Goal: Check status: Check status

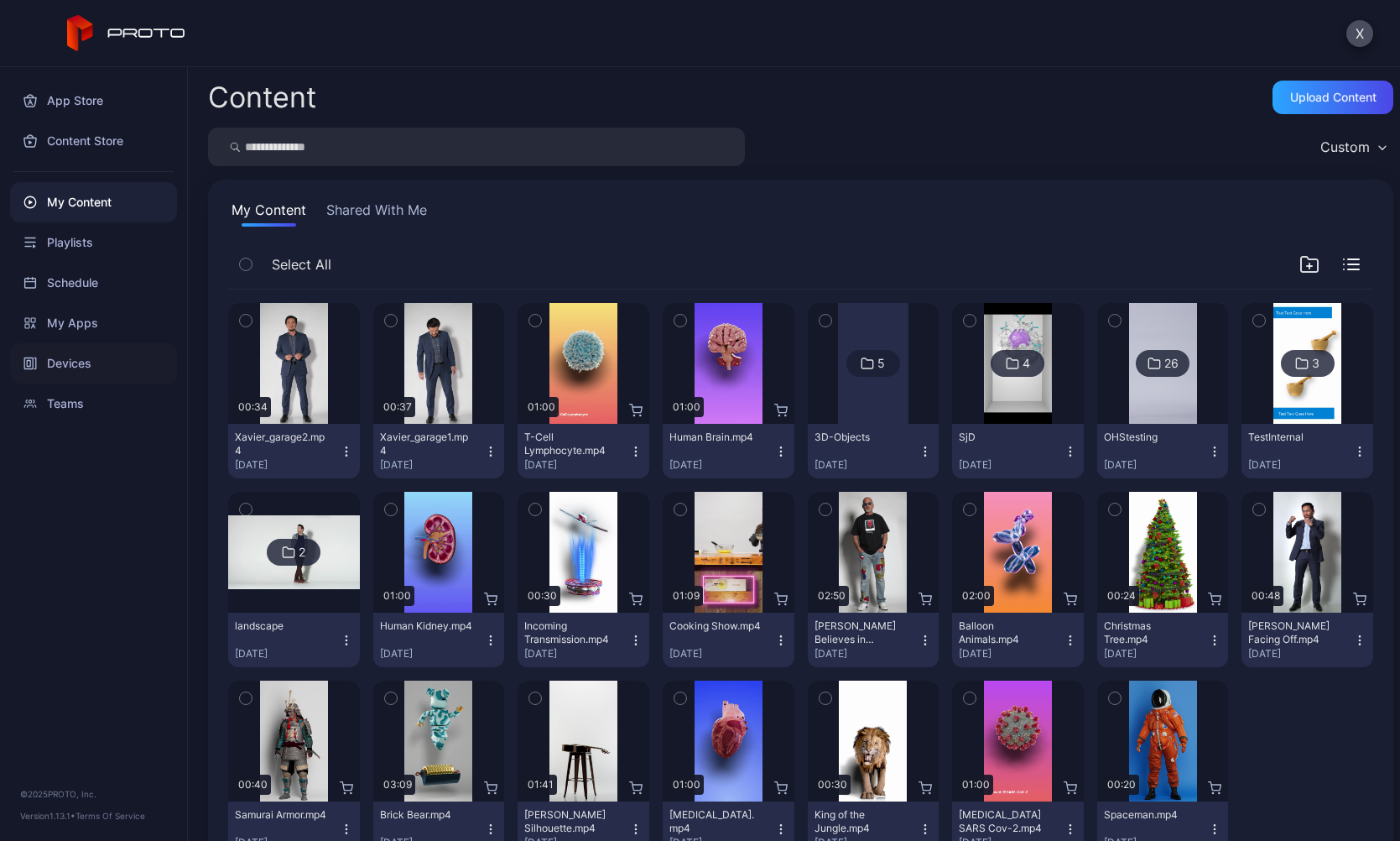
click at [72, 358] on div "Devices" at bounding box center [93, 364] width 167 height 41
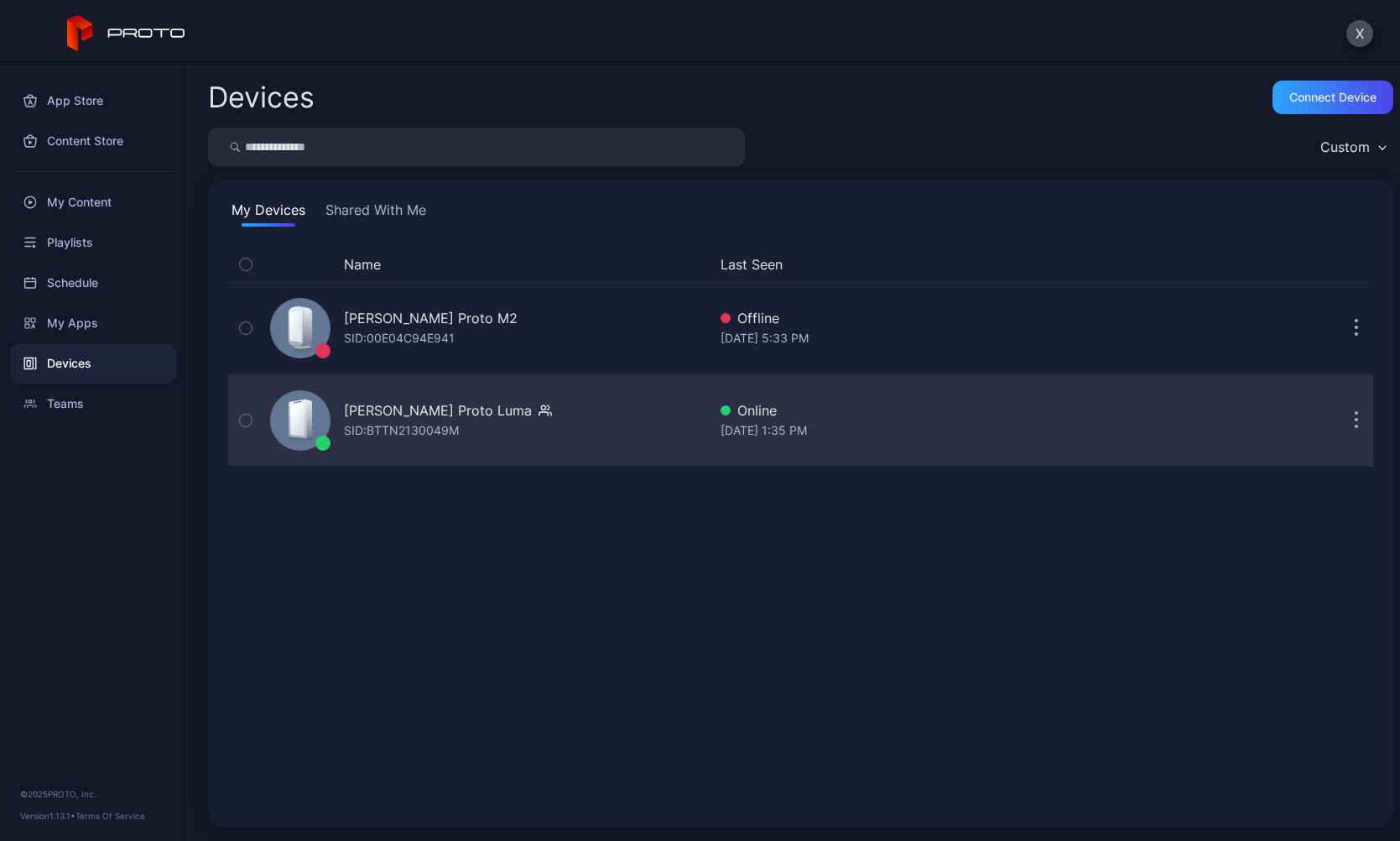
click at [482, 406] on div "[PERSON_NAME] Proto Luma" at bounding box center [438, 410] width 188 height 20
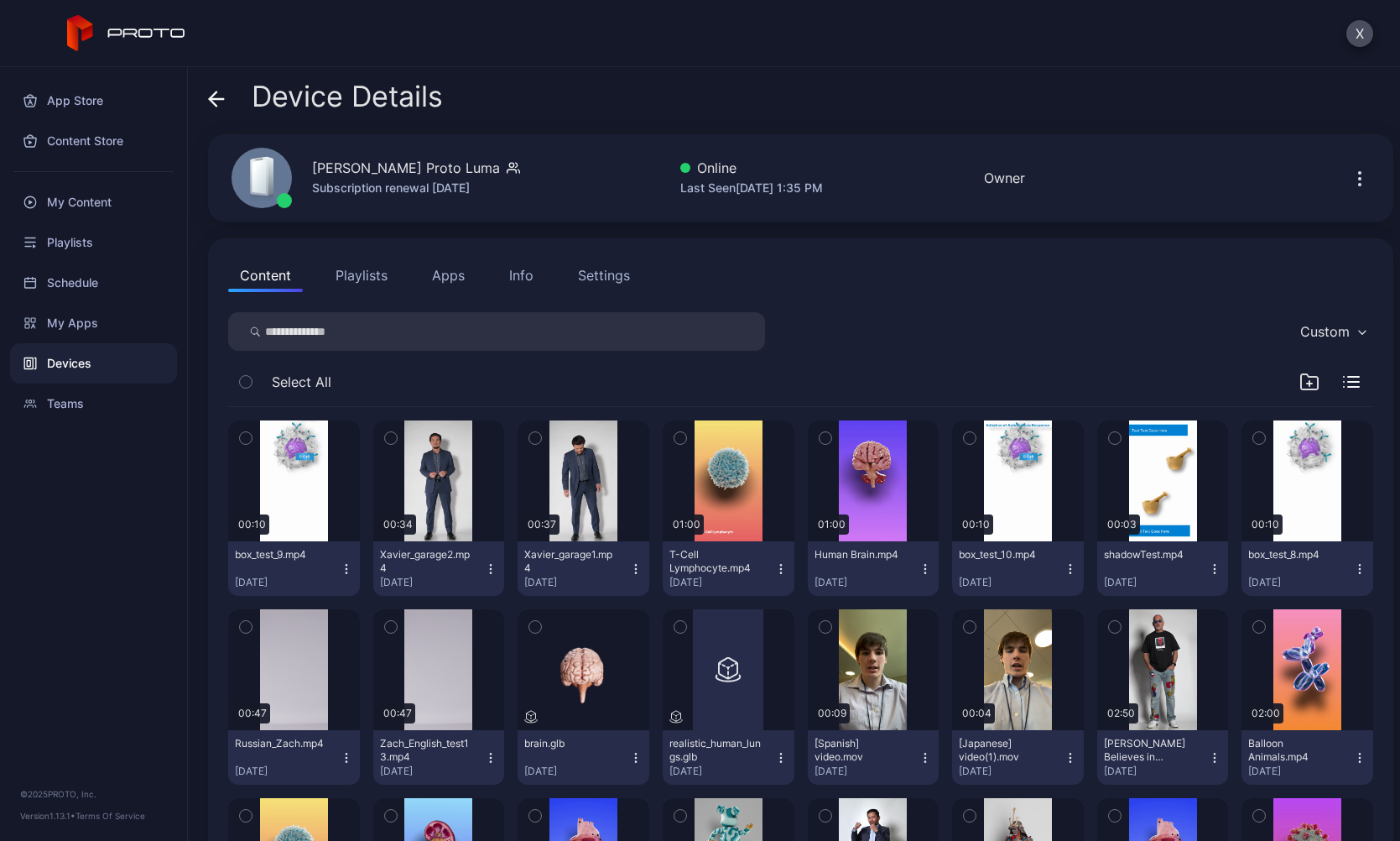
click at [378, 280] on button "Playlists" at bounding box center [362, 275] width 76 height 34
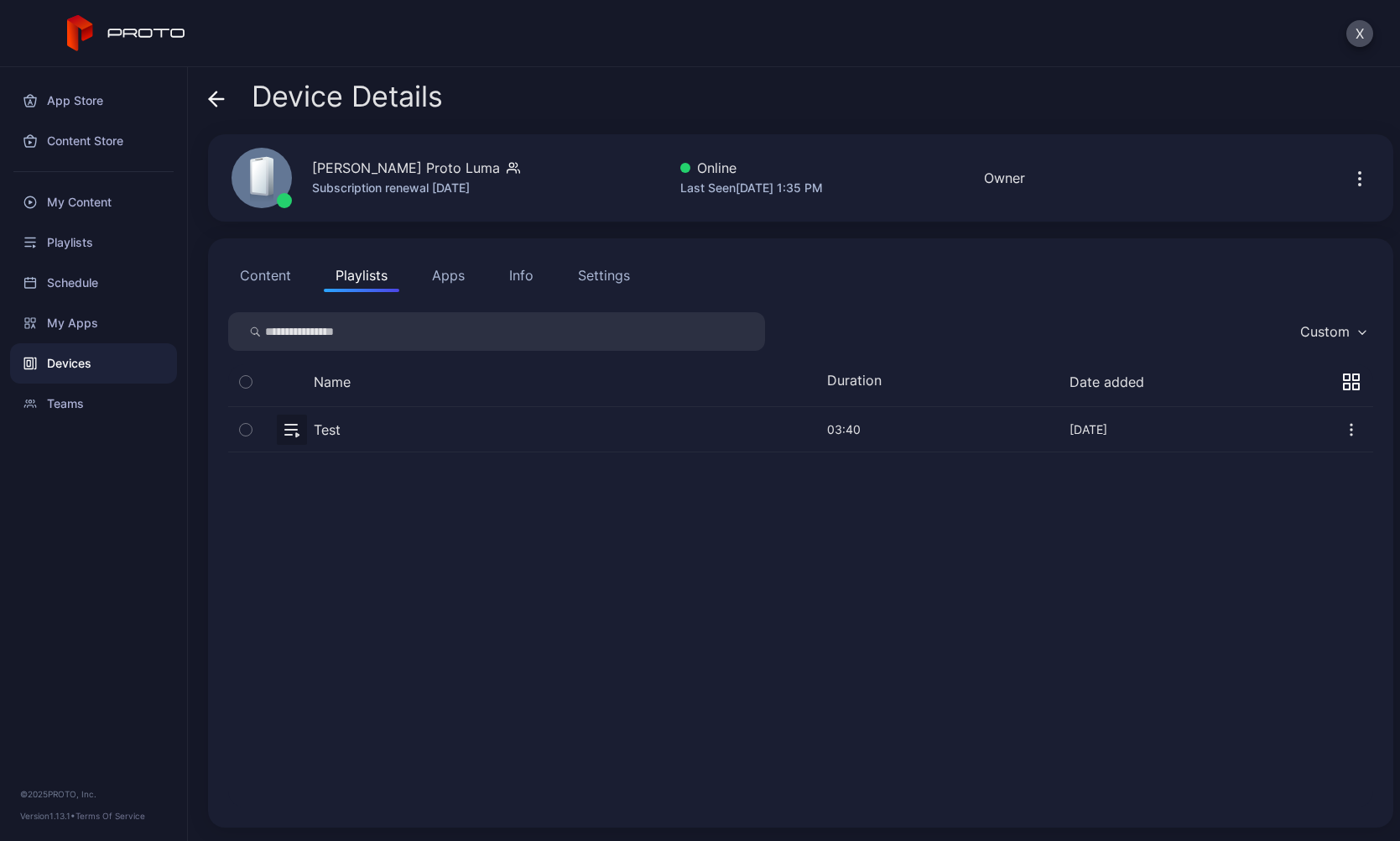
click at [324, 424] on button "button" at bounding box center [800, 430] width 1145 height 45
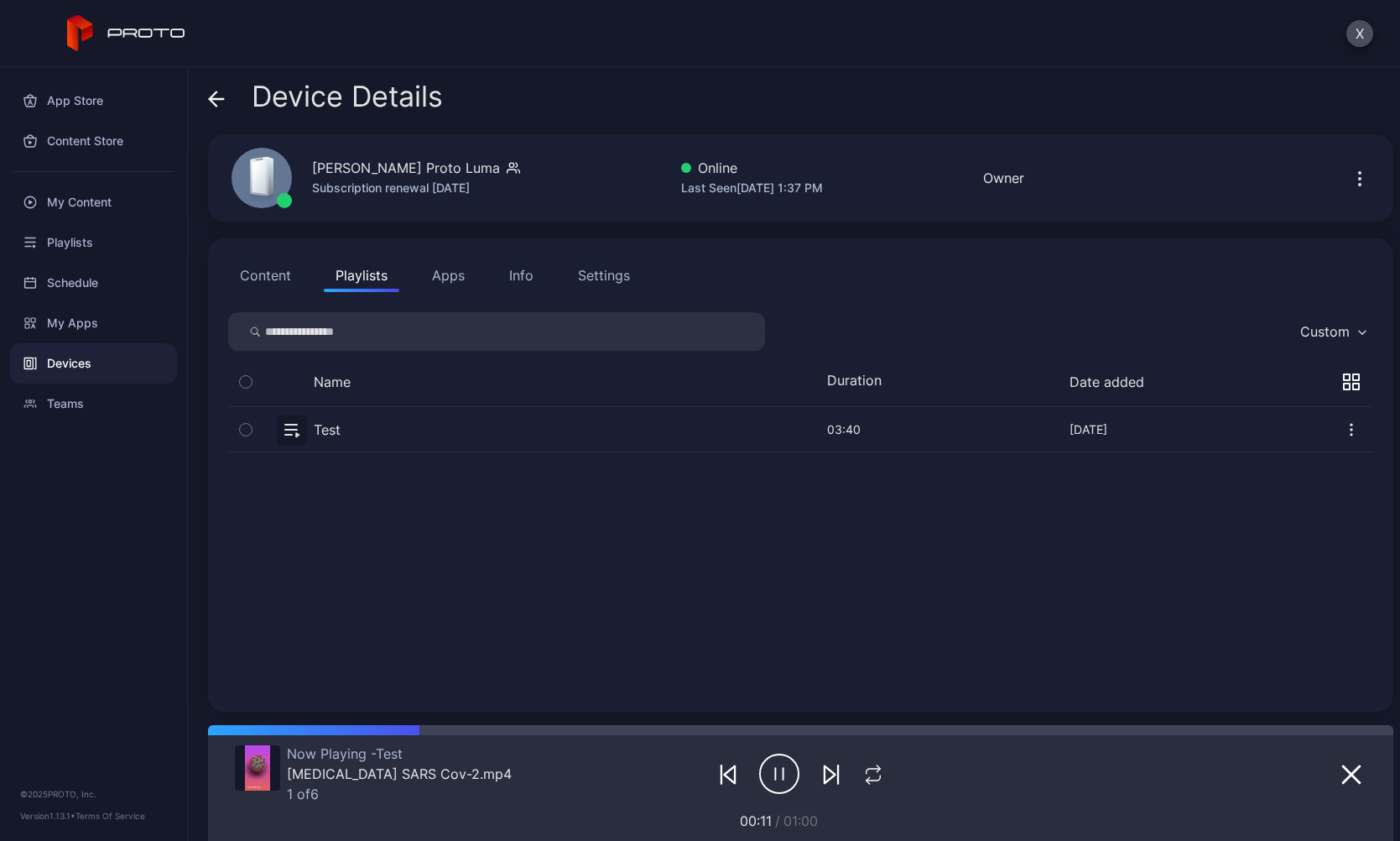
click at [97, 367] on div "Devices" at bounding box center [93, 364] width 167 height 41
